Goal: Information Seeking & Learning: Learn about a topic

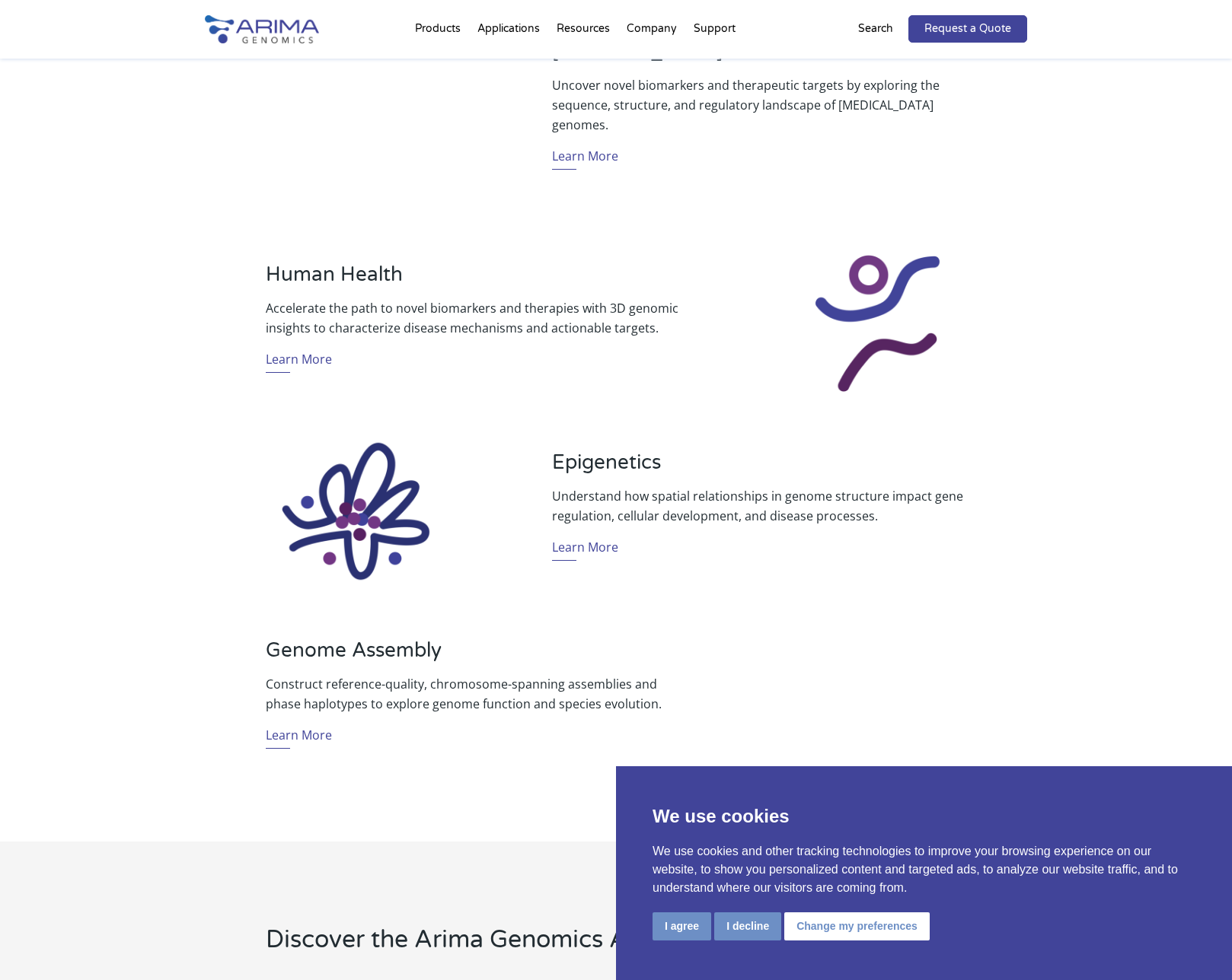
scroll to position [853, 0]
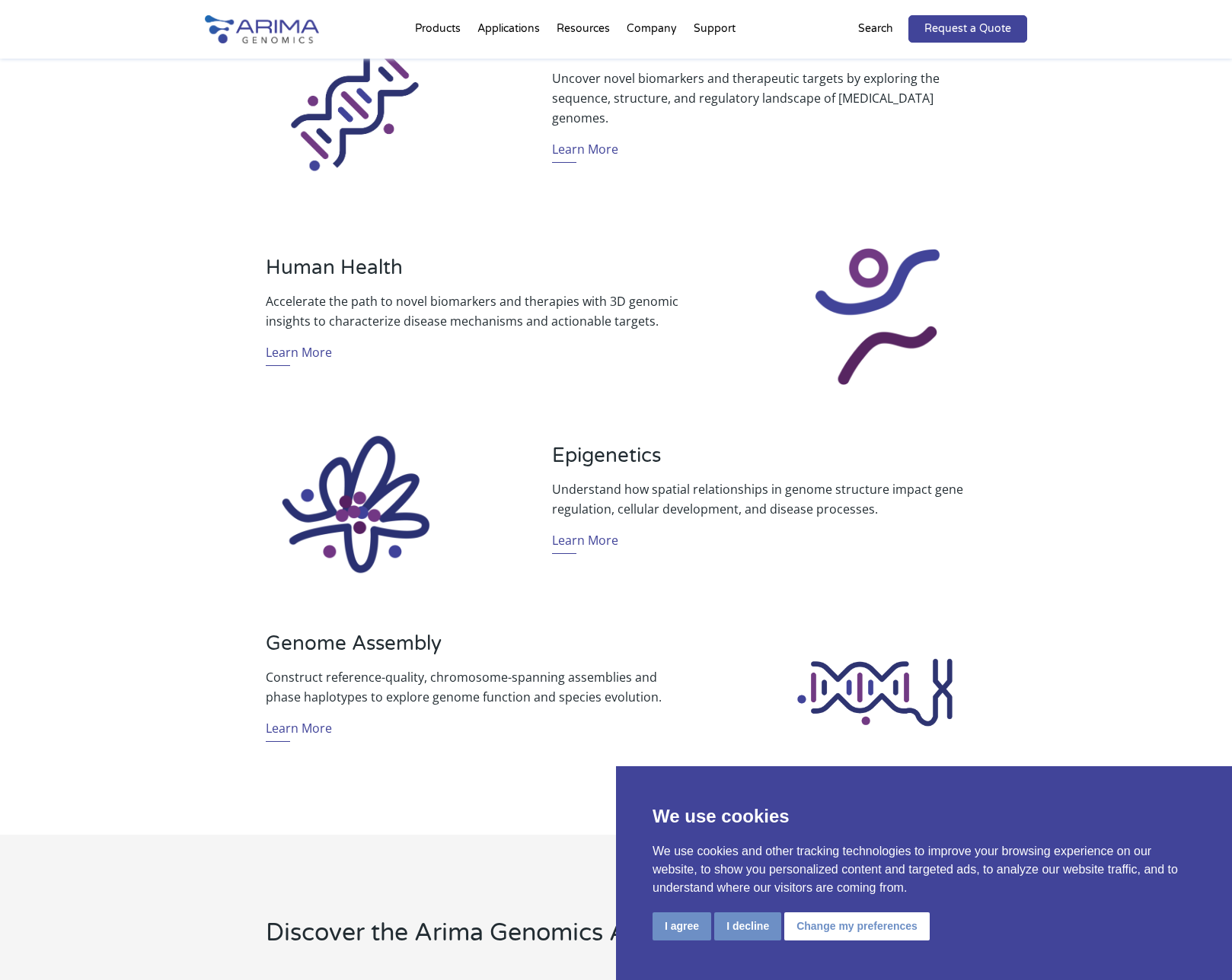
click at [331, 274] on h3 "Human Health" at bounding box center [473, 274] width 415 height 36
drag, startPoint x: 522, startPoint y: 275, endPoint x: 529, endPoint y: 286, distance: 13.0
click at [522, 275] on h3 "Human Health" at bounding box center [473, 274] width 415 height 36
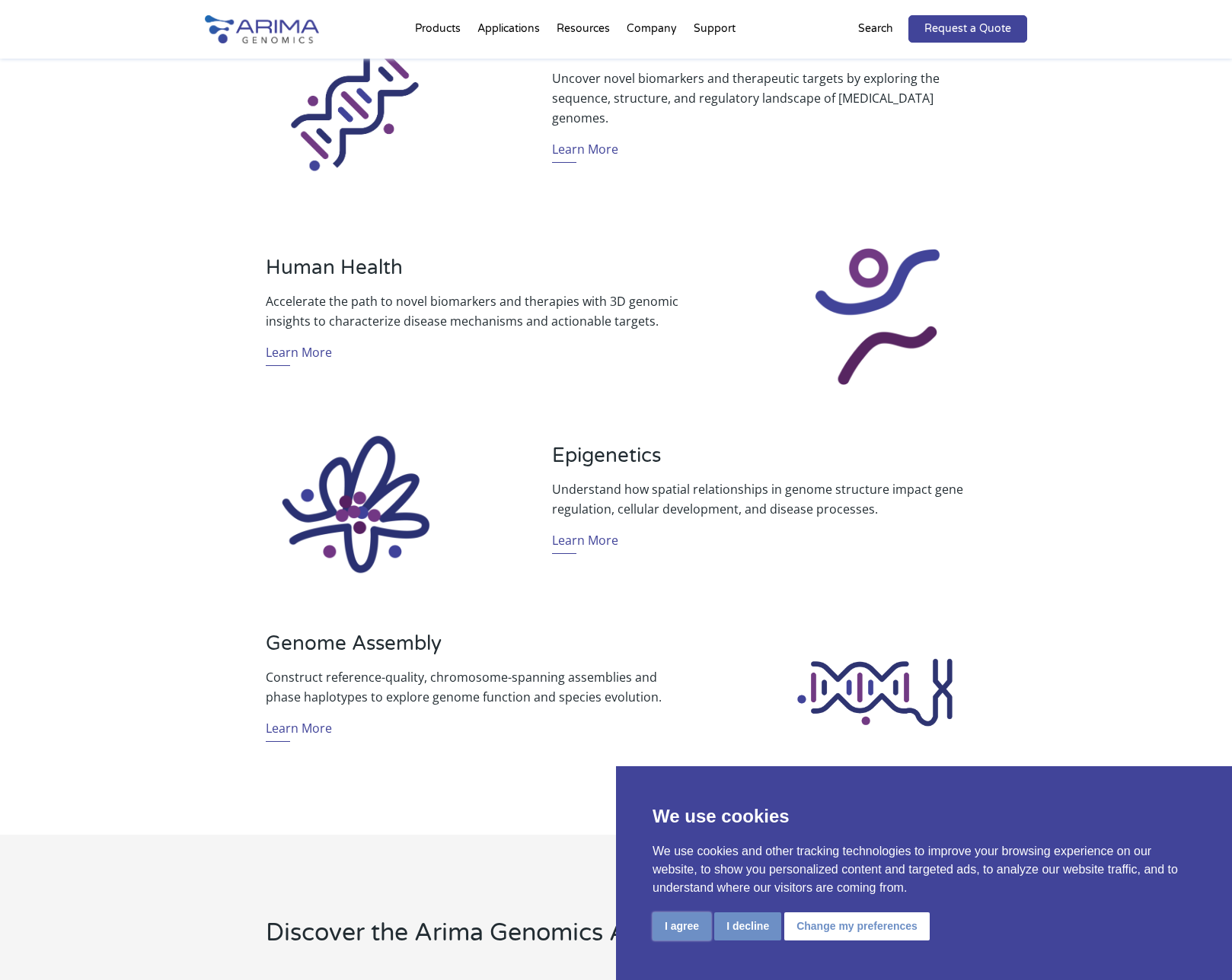
click at [682, 921] on button "I agree" at bounding box center [682, 926] width 59 height 28
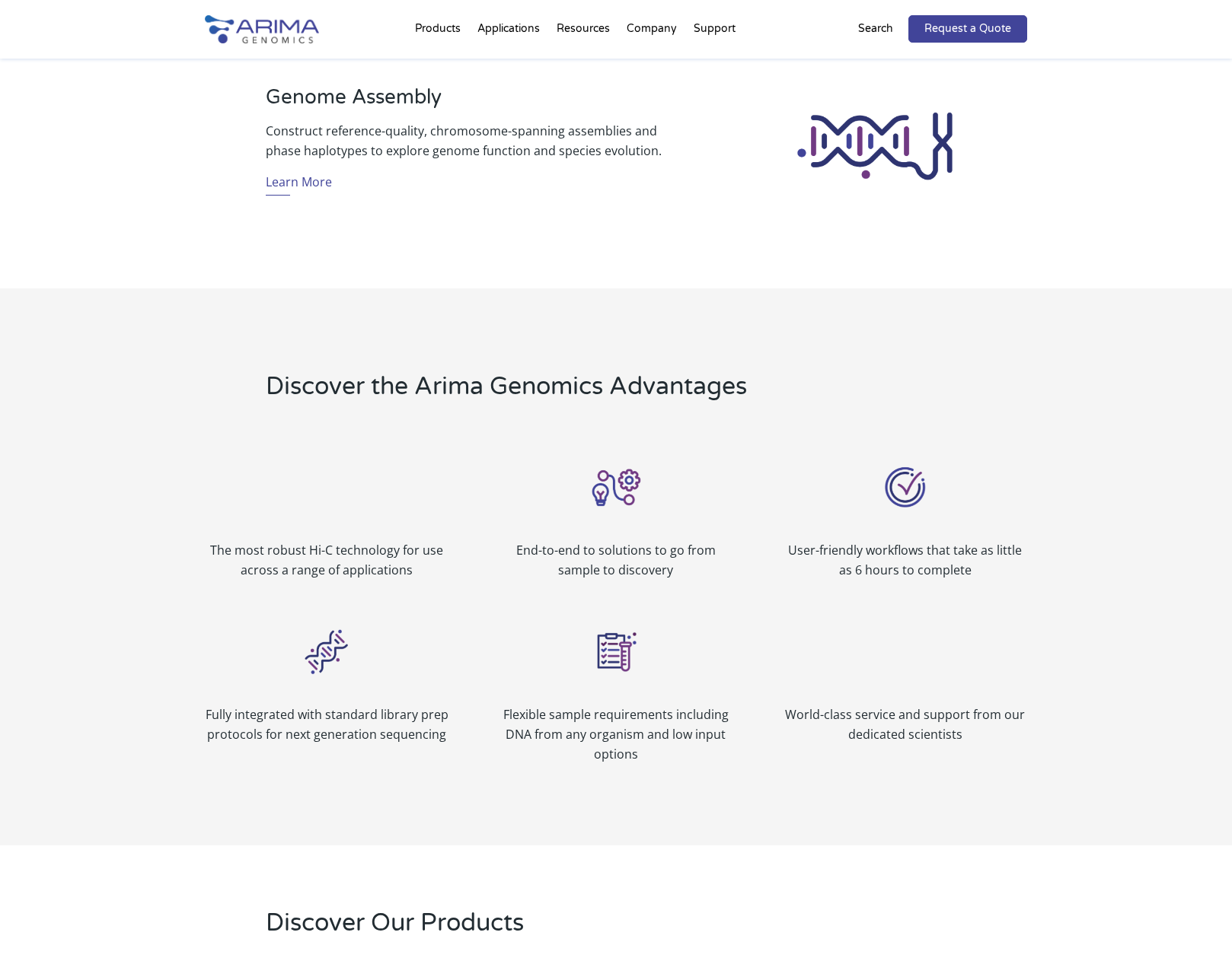
scroll to position [1401, 0]
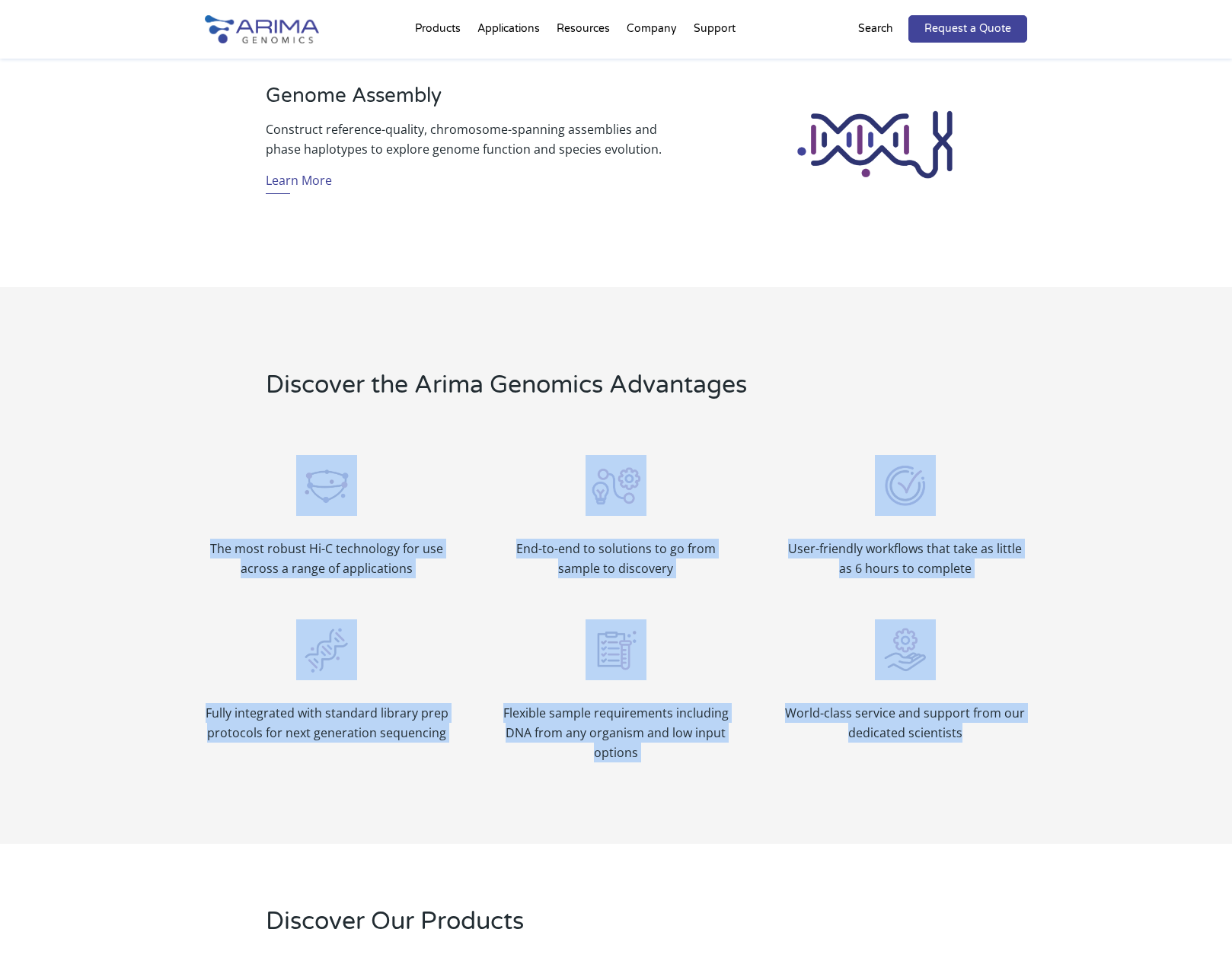
drag, startPoint x: 146, startPoint y: 448, endPoint x: 1127, endPoint y: 728, distance: 1020.2
click at [1127, 728] on div "Discover the Arima Genomics Advantages The most robust Hi-C technology for use …" at bounding box center [616, 565] width 1232 height 556
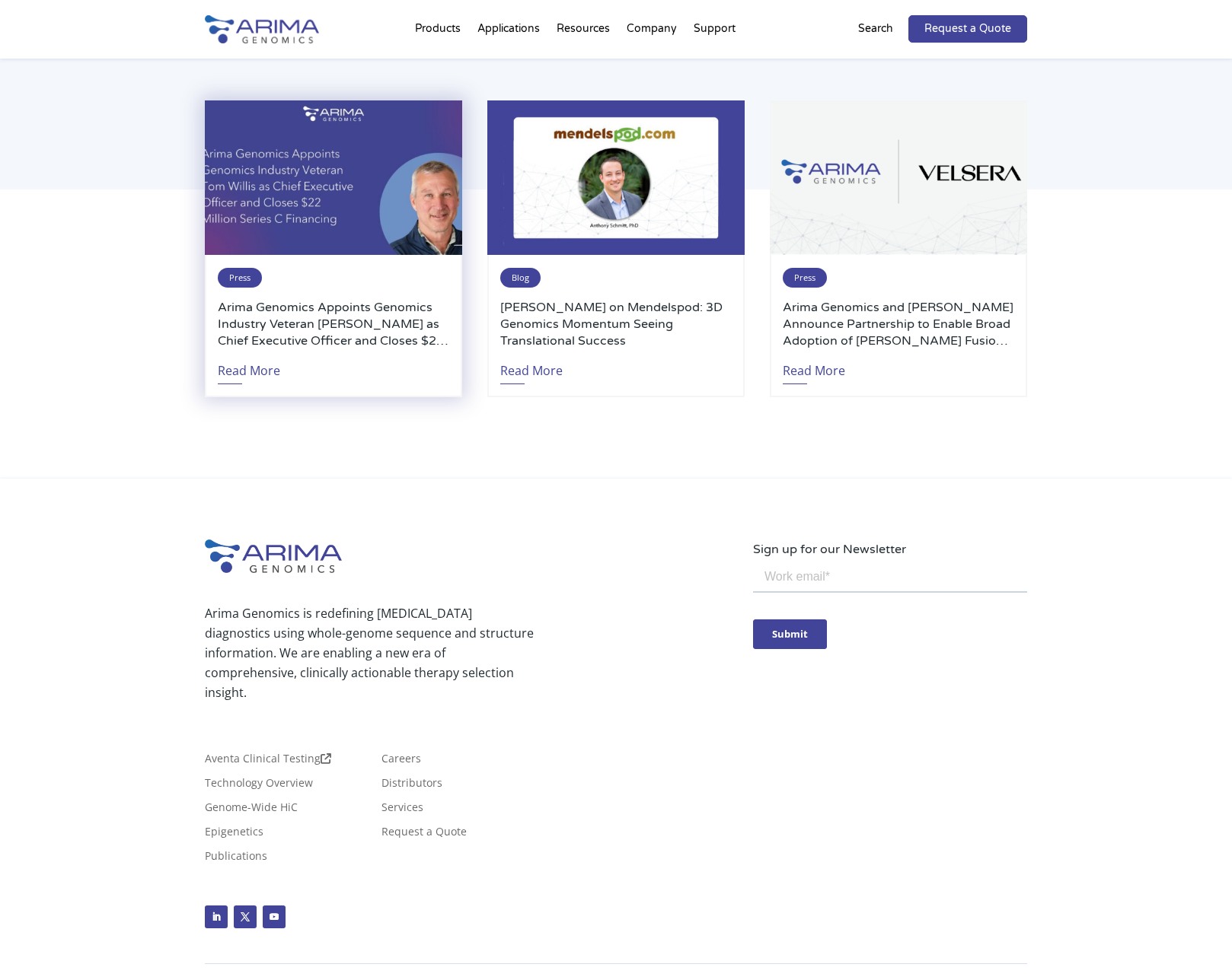
scroll to position [3288, 0]
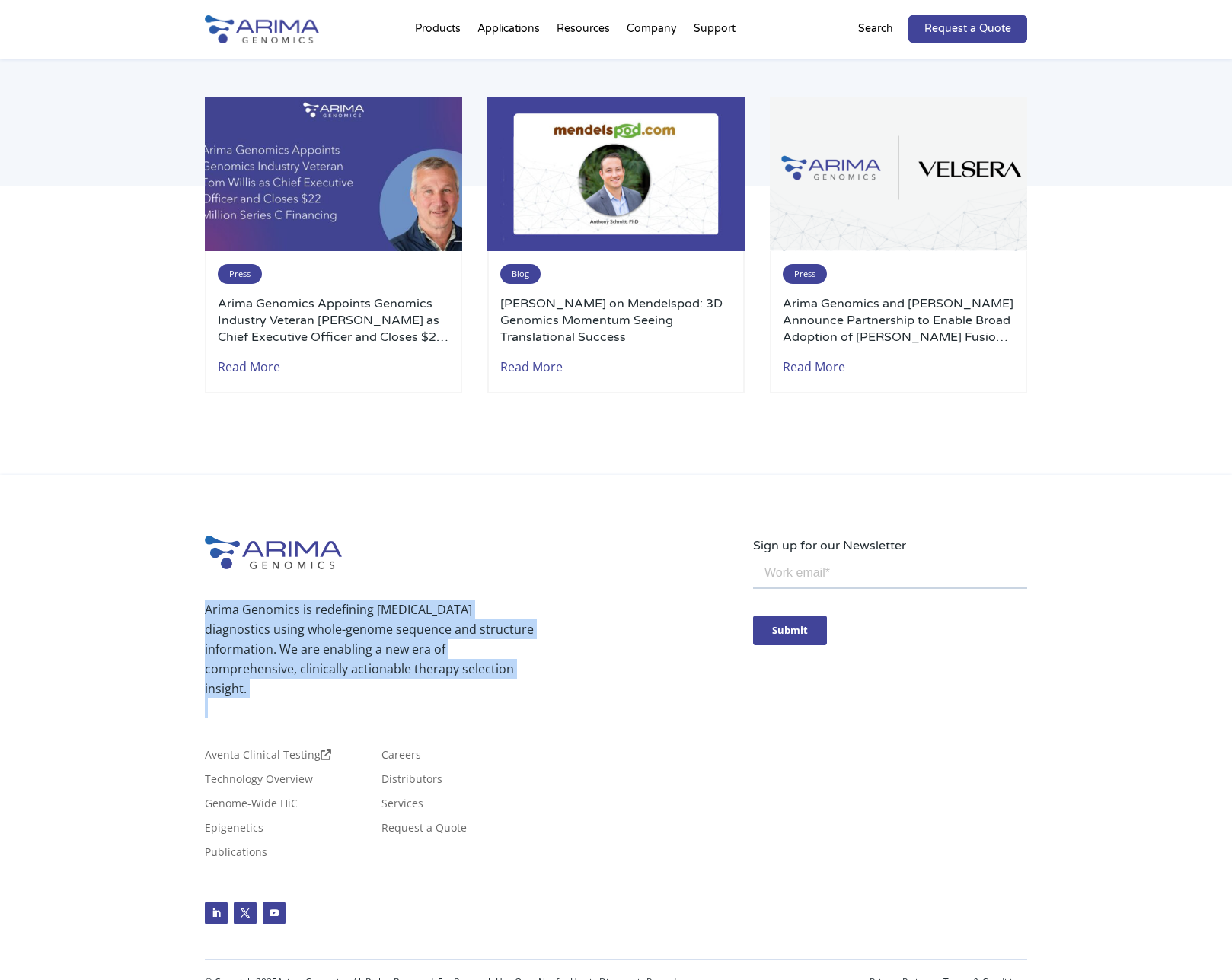
drag, startPoint x: 506, startPoint y: 590, endPoint x: 522, endPoint y: 683, distance: 94.4
click at [522, 683] on div "Arima Genomics is redefining [MEDICAL_DATA] diagnostics using whole-genome sequ…" at bounding box center [479, 644] width 548 height 150
click at [522, 698] on p at bounding box center [370, 708] width 329 height 20
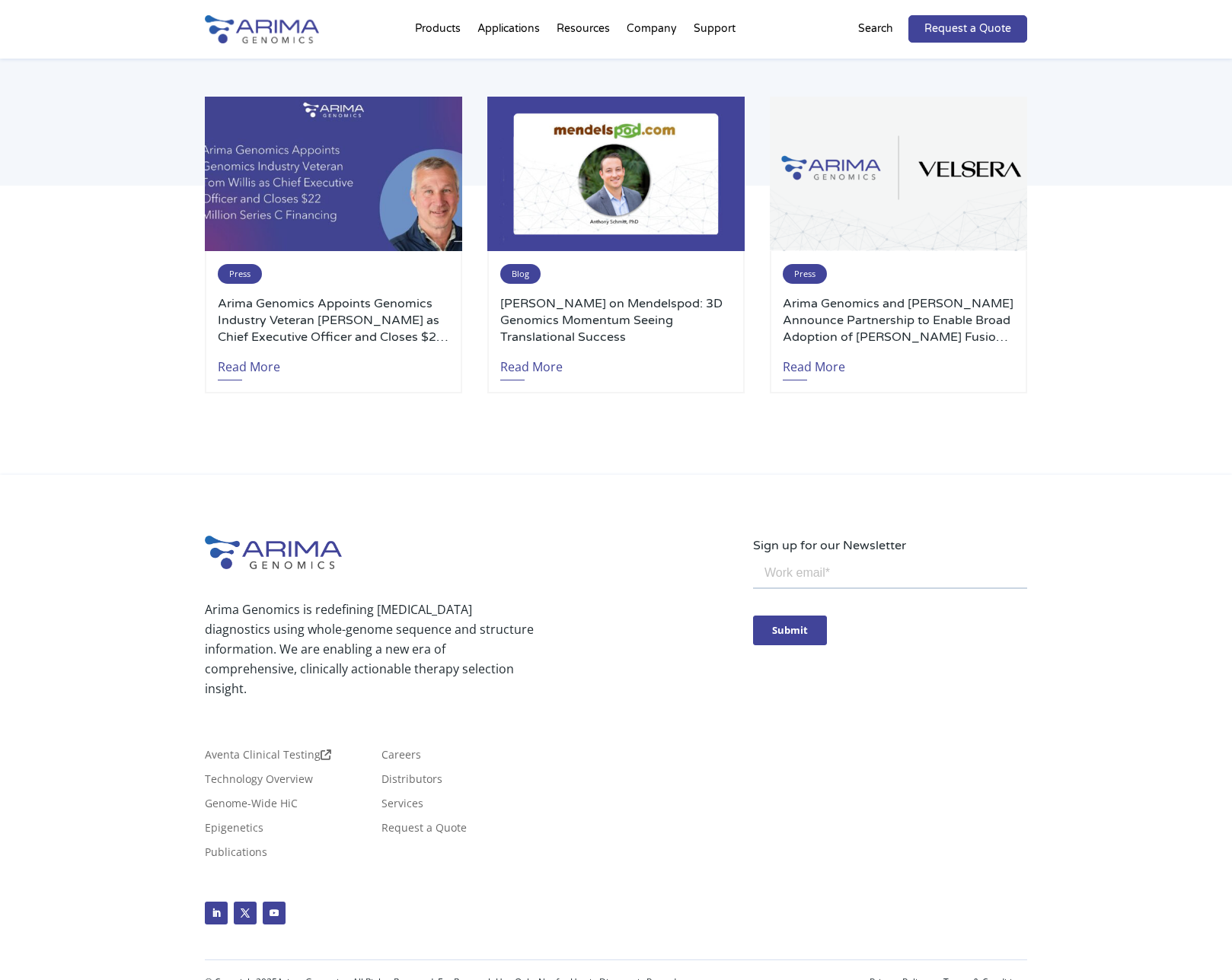
click at [522, 698] on p at bounding box center [370, 708] width 329 height 20
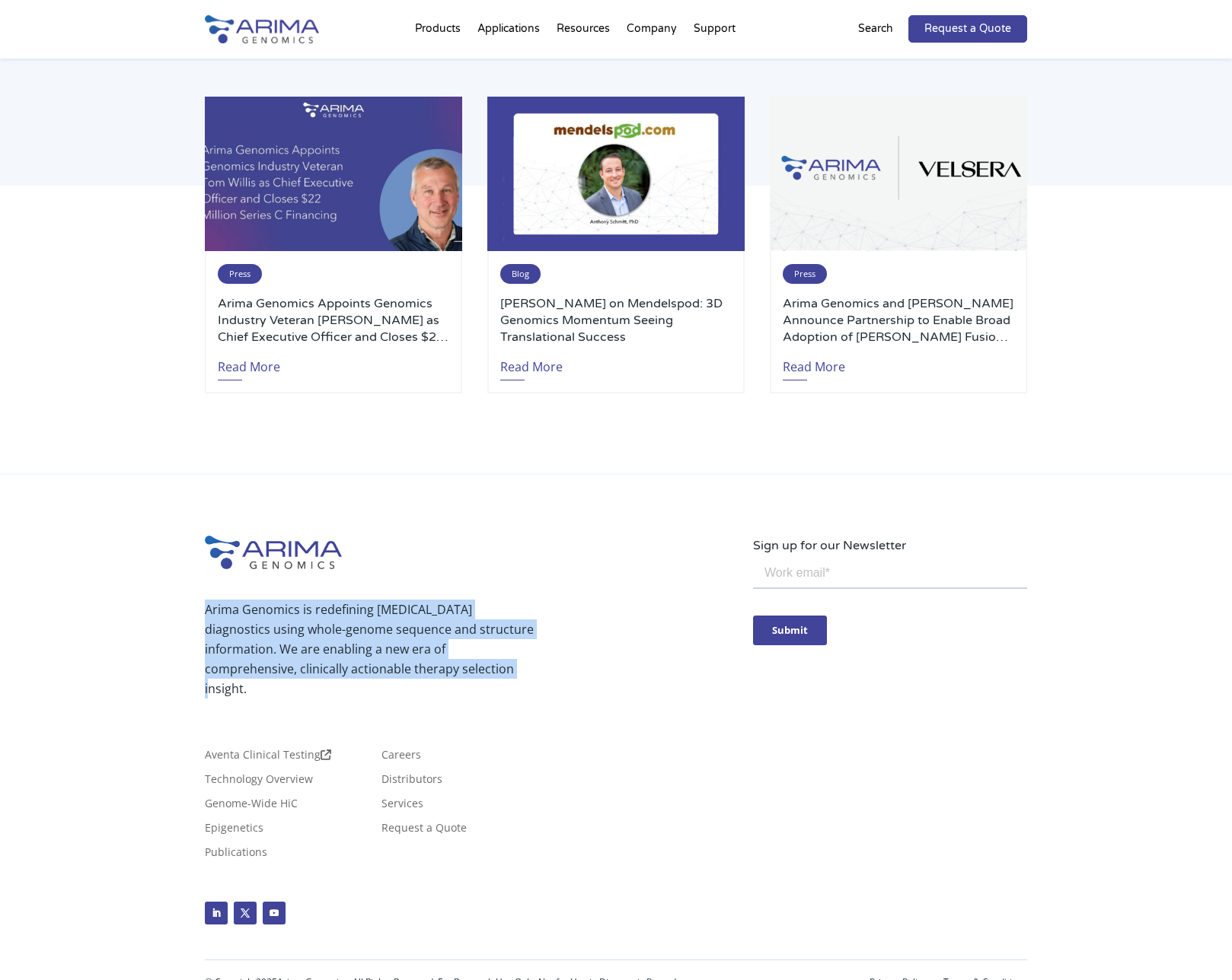
drag, startPoint x: 515, startPoint y: 670, endPoint x: 514, endPoint y: 581, distance: 89.0
click at [514, 581] on div "Arima Genomics is redefining [MEDICAL_DATA] diagnostics using whole-genome sequ…" at bounding box center [479, 644] width 548 height 150
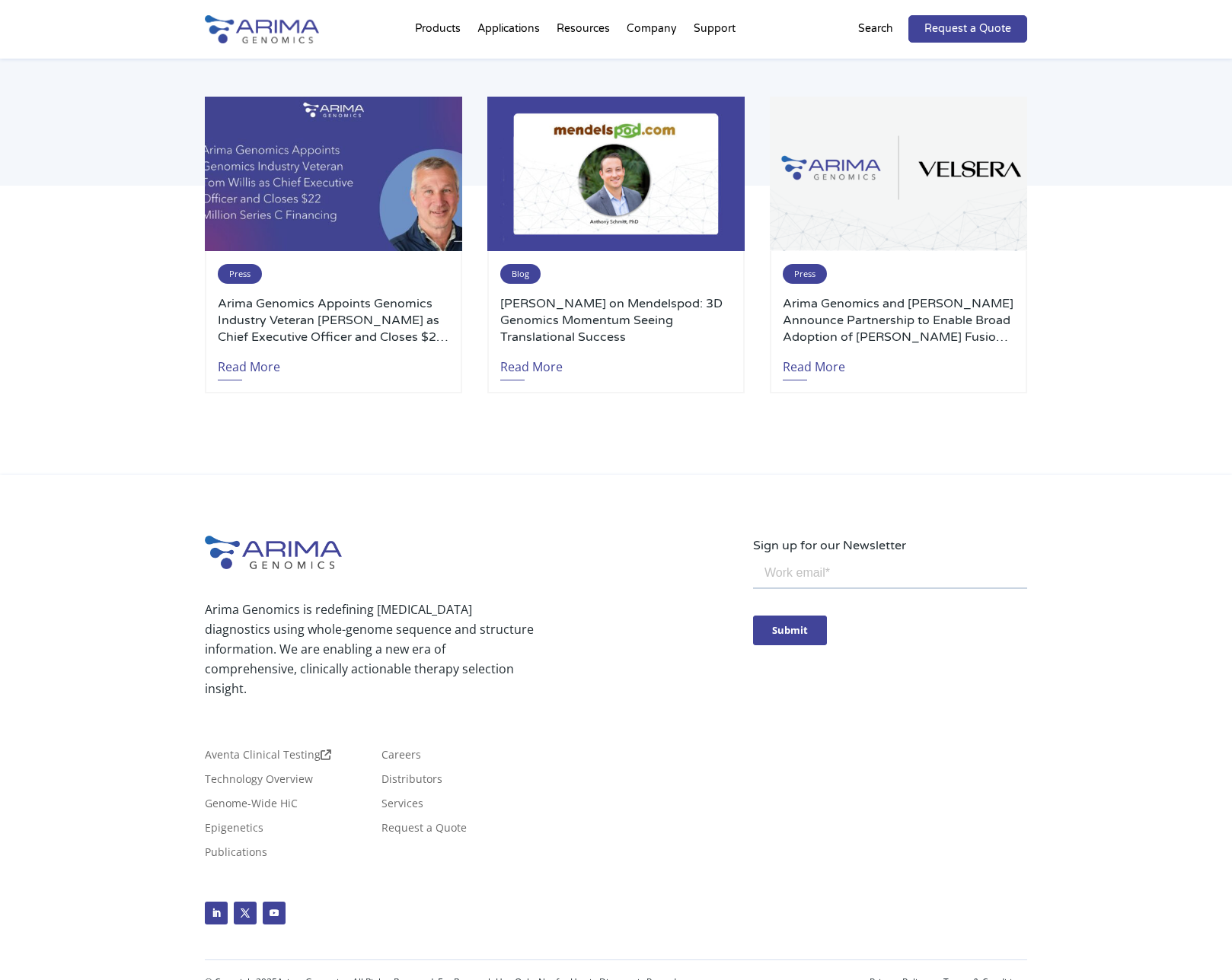
drag, startPoint x: 514, startPoint y: 581, endPoint x: 388, endPoint y: 699, distance: 172.6
click at [513, 581] on div "Arima Genomics is redefining [MEDICAL_DATA] diagnostics using whole-genome sequ…" at bounding box center [479, 644] width 548 height 150
click at [283, 774] on link "Technology Overview" at bounding box center [259, 783] width 108 height 17
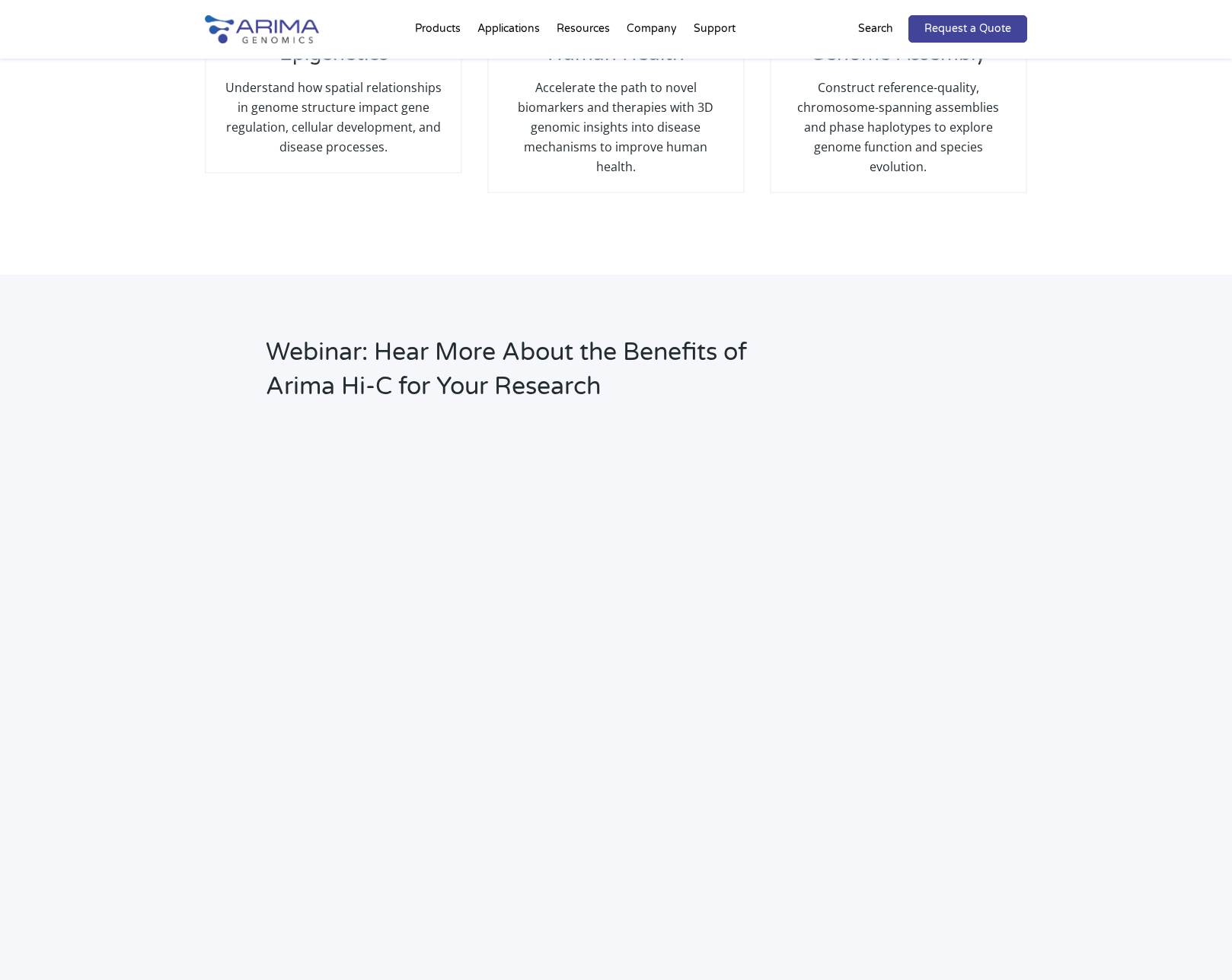
scroll to position [1844, 0]
